Goal: Task Accomplishment & Management: Manage account settings

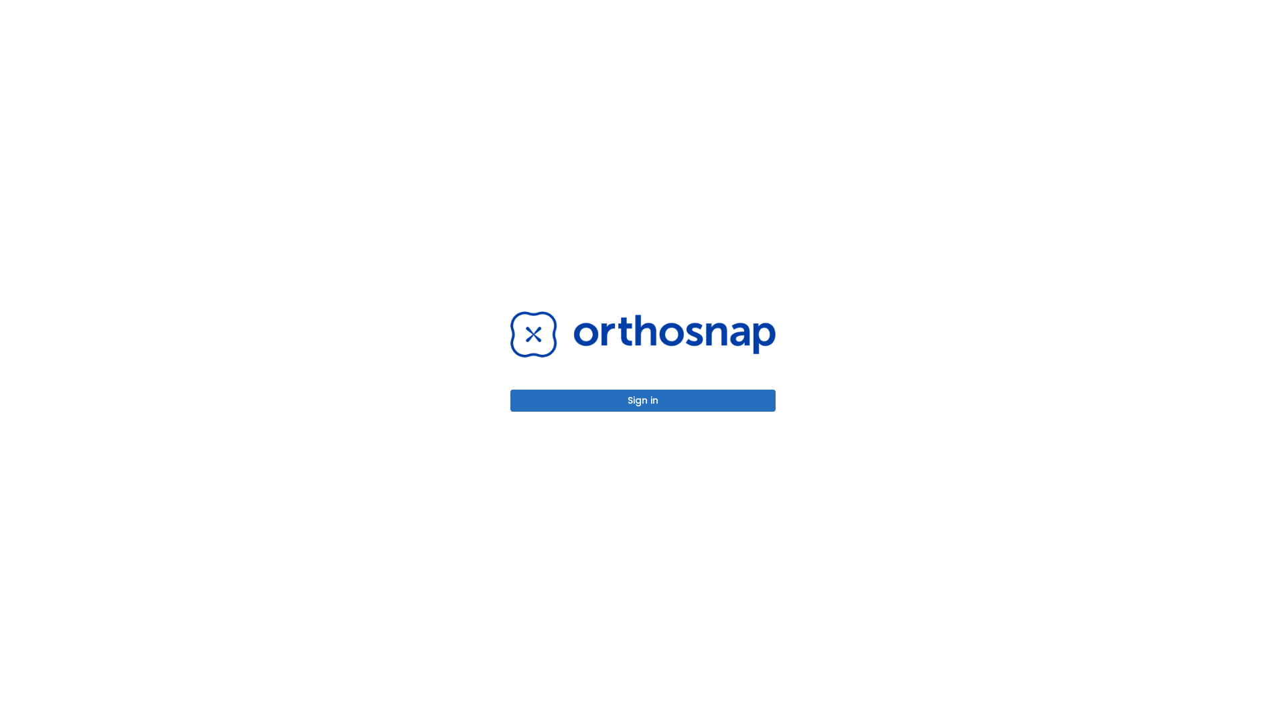
click at [643, 401] on button "Sign in" at bounding box center [642, 401] width 265 height 22
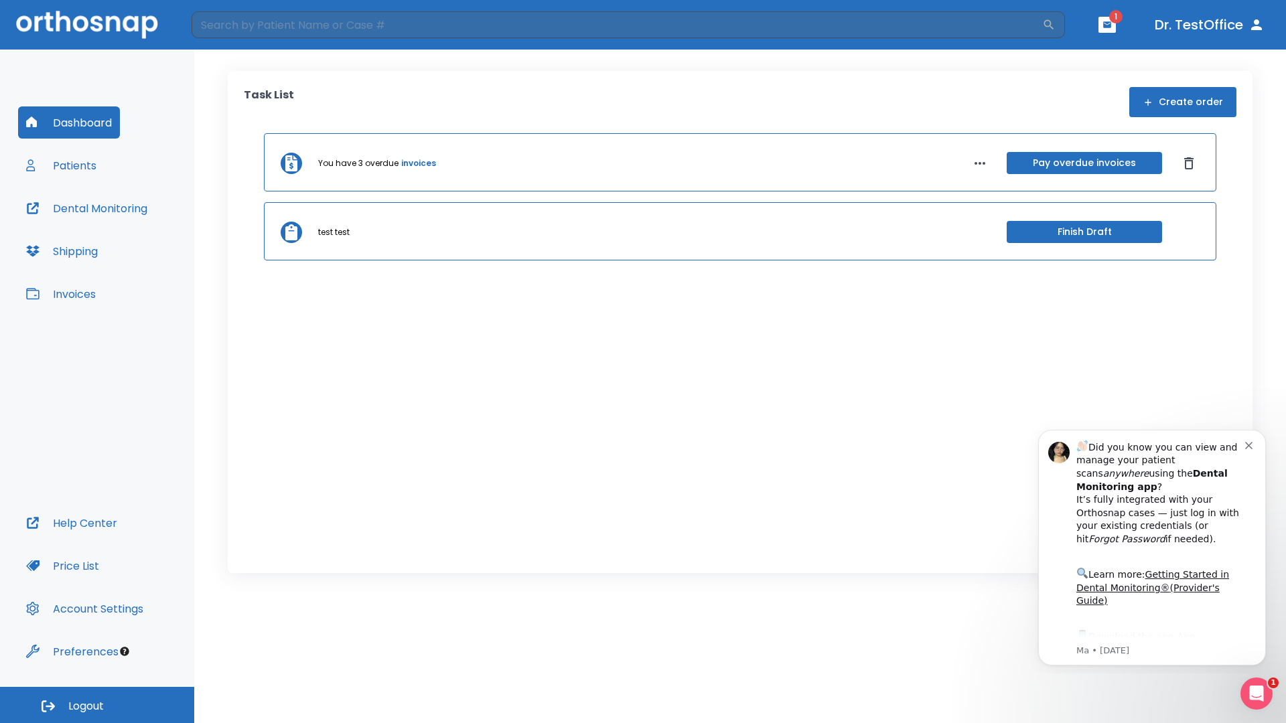
click at [97, 705] on span "Logout" at bounding box center [86, 706] width 36 height 15
